Goal: Task Accomplishment & Management: Manage account settings

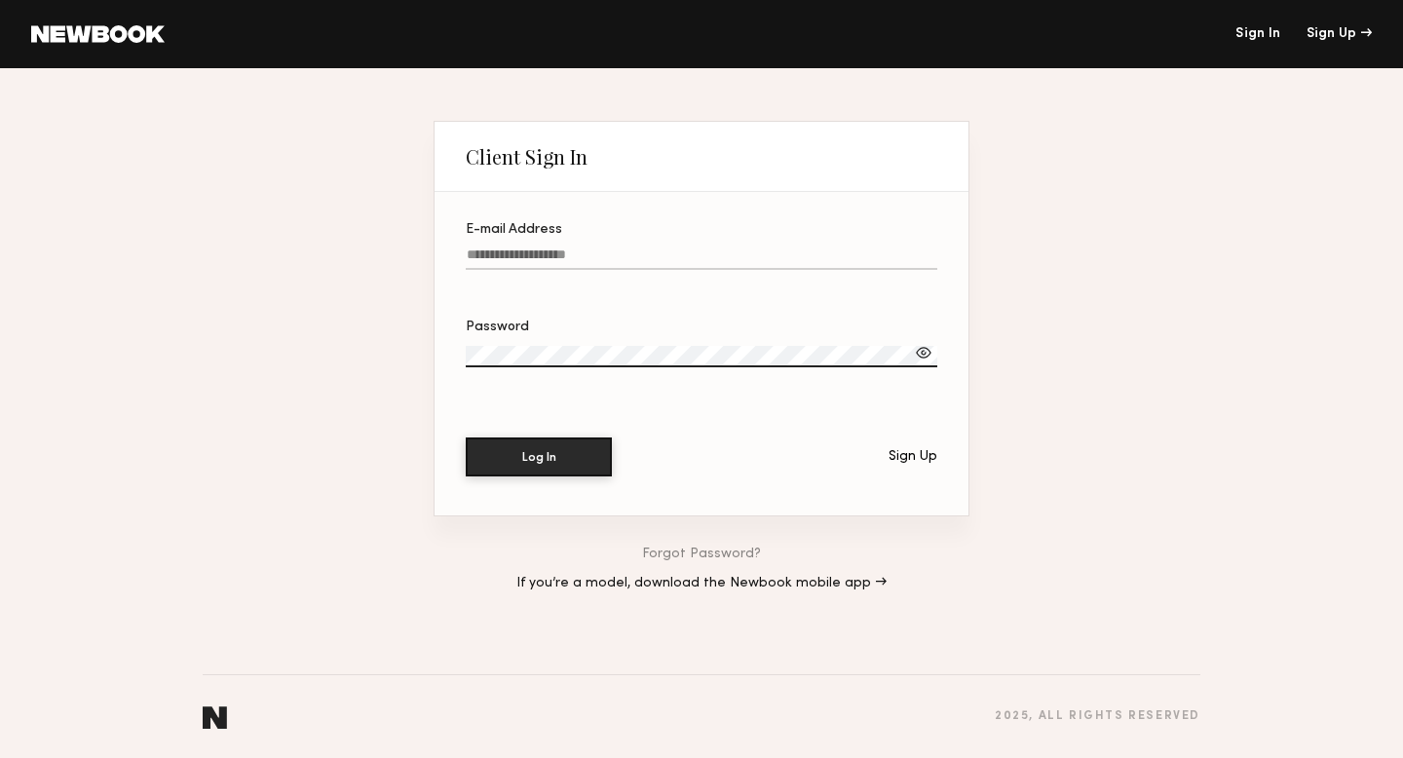
click at [637, 224] on div "E-mail Address" at bounding box center [702, 230] width 472 height 14
click at [637, 248] on input "E-mail Address" at bounding box center [702, 259] width 472 height 22
click at [623, 242] on label "E-mail Address" at bounding box center [702, 256] width 472 height 66
click at [623, 248] on input "E-mail Address" at bounding box center [702, 259] width 472 height 22
click at [562, 339] on label "Password" at bounding box center [702, 354] width 472 height 66
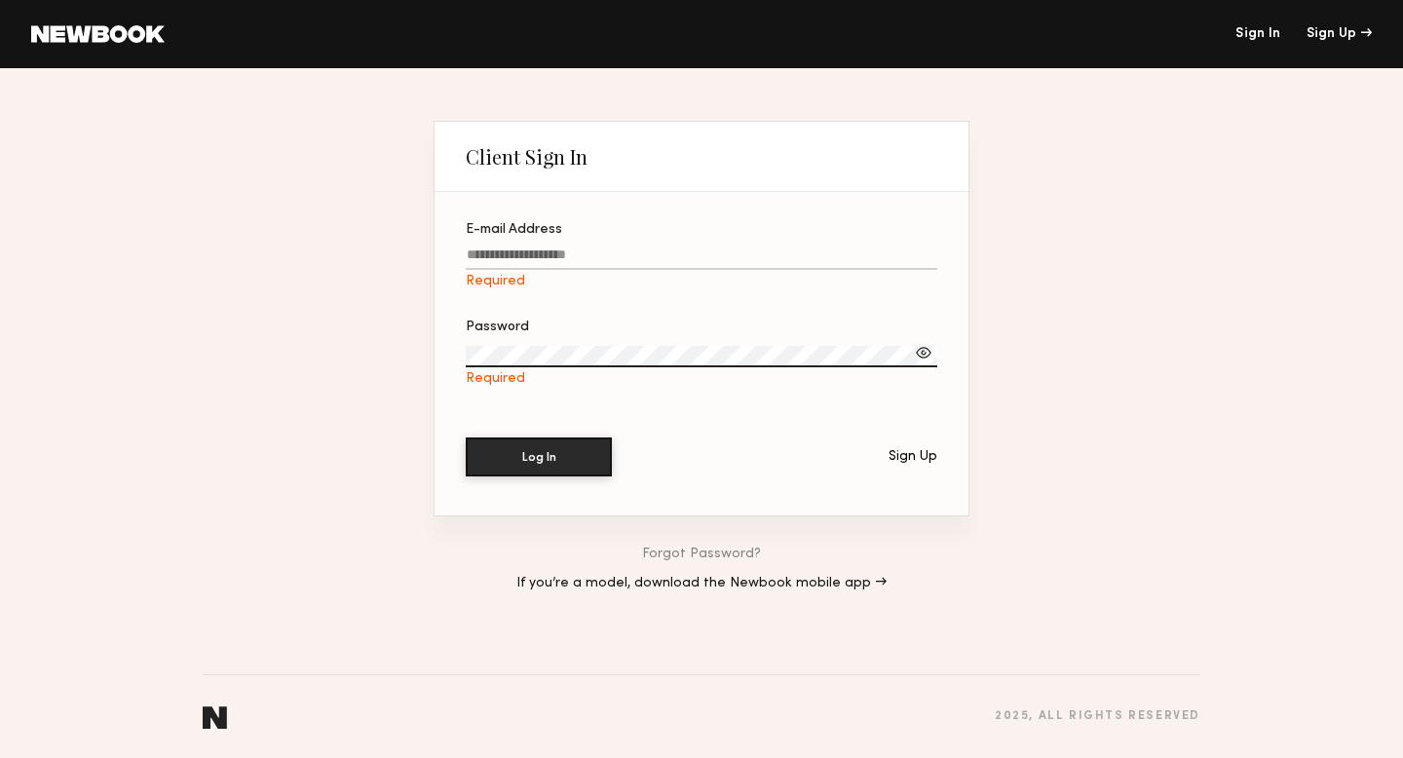
click at [545, 261] on input "E-mail Address Required" at bounding box center [702, 259] width 472 height 22
type input "**********"
click at [553, 330] on div "Password" at bounding box center [702, 328] width 472 height 14
